Goal: Information Seeking & Learning: Find specific fact

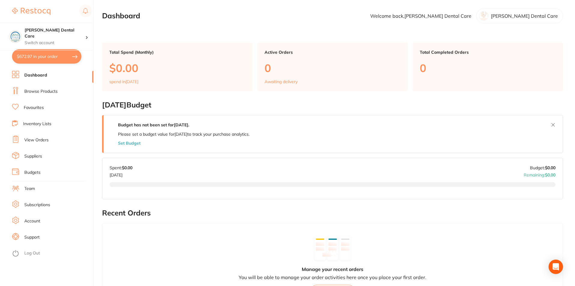
click at [39, 91] on link "Browse Products" at bounding box center [40, 92] width 33 height 6
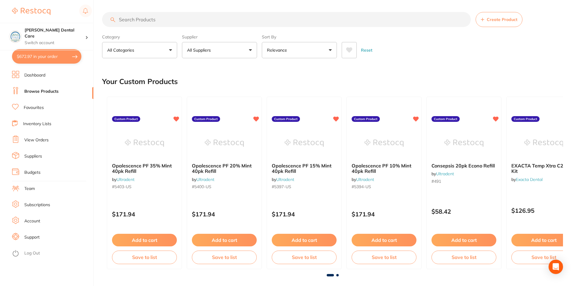
click at [133, 20] on input "search" at bounding box center [286, 19] width 368 height 15
type input "bib clips"
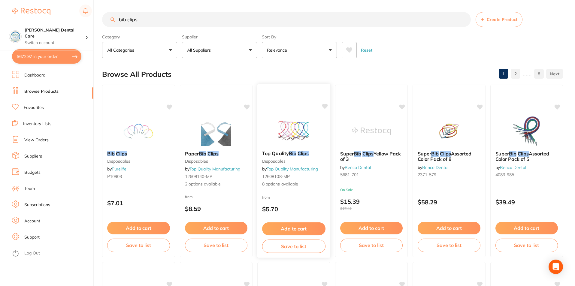
click at [291, 132] on img at bounding box center [293, 131] width 39 height 30
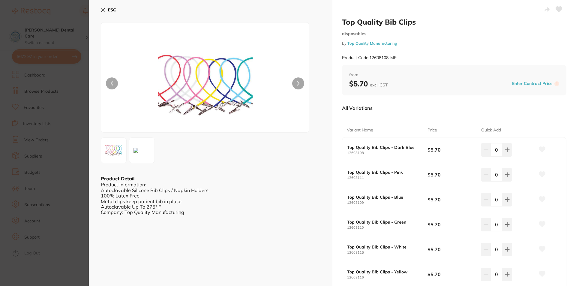
click at [103, 11] on icon at bounding box center [103, 9] width 3 height 3
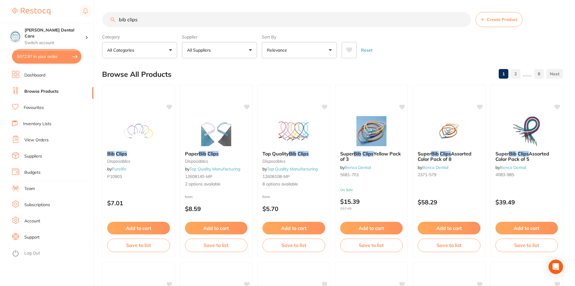
drag, startPoint x: 164, startPoint y: 18, endPoint x: 119, endPoint y: 19, distance: 44.7
click at [119, 19] on input "bib clips" at bounding box center [286, 19] width 368 height 15
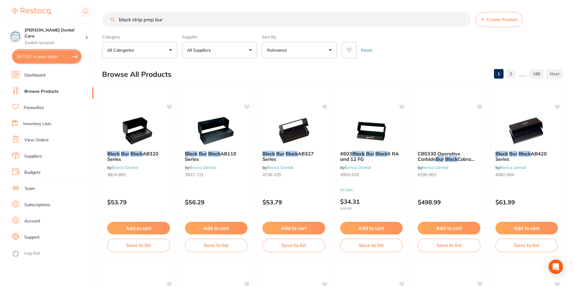
scroll to position [0, 0]
drag, startPoint x: 183, startPoint y: 23, endPoint x: 78, endPoint y: 25, distance: 104.7
click at [78, 25] on div "$672.97 [PERSON_NAME] Dental Care Switch account [PERSON_NAME] Dental Care $672…" at bounding box center [287, 143] width 575 height 286
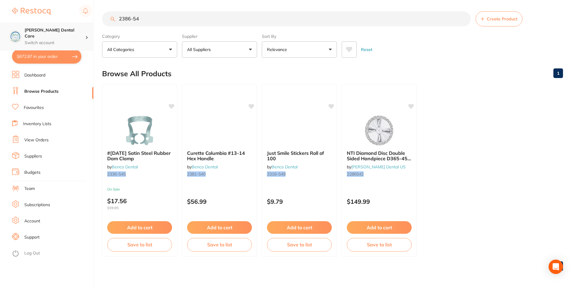
scroll to position [0, 0]
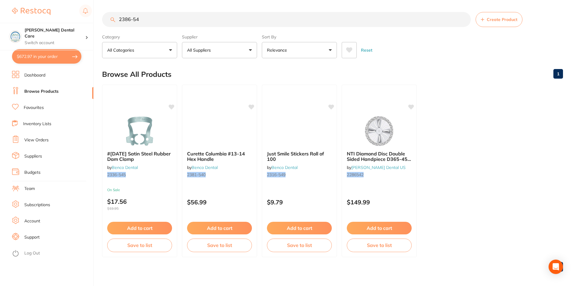
type input "2386-54"
drag, startPoint x: 145, startPoint y: 19, endPoint x: 119, endPoint y: 21, distance: 25.9
click at [119, 21] on input "2386-54" at bounding box center [286, 19] width 368 height 15
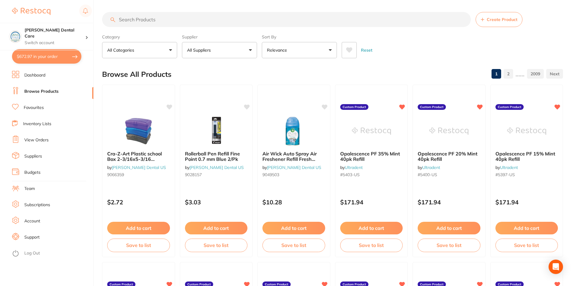
paste input "#767.9 Coarse Two Striper® Diamond Bur Round-End Taper FG"
type input "#767.9 Coarse Two Striper® Diamond Bur Round-End Taper FG"
drag, startPoint x: 273, startPoint y: 23, endPoint x: 100, endPoint y: 29, distance: 173.2
click at [100, 29] on div "$672.97 [PERSON_NAME] Dental Care Switch account [PERSON_NAME] Dental Care $672…" at bounding box center [287, 143] width 575 height 286
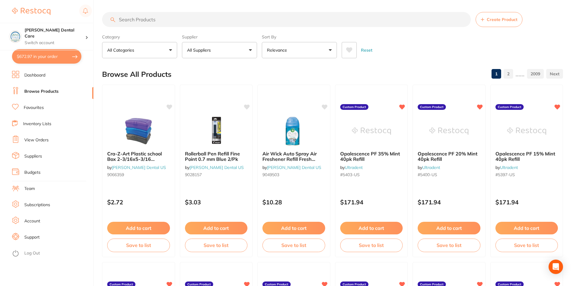
scroll to position [0, 0]
